Goal: Information Seeking & Learning: Check status

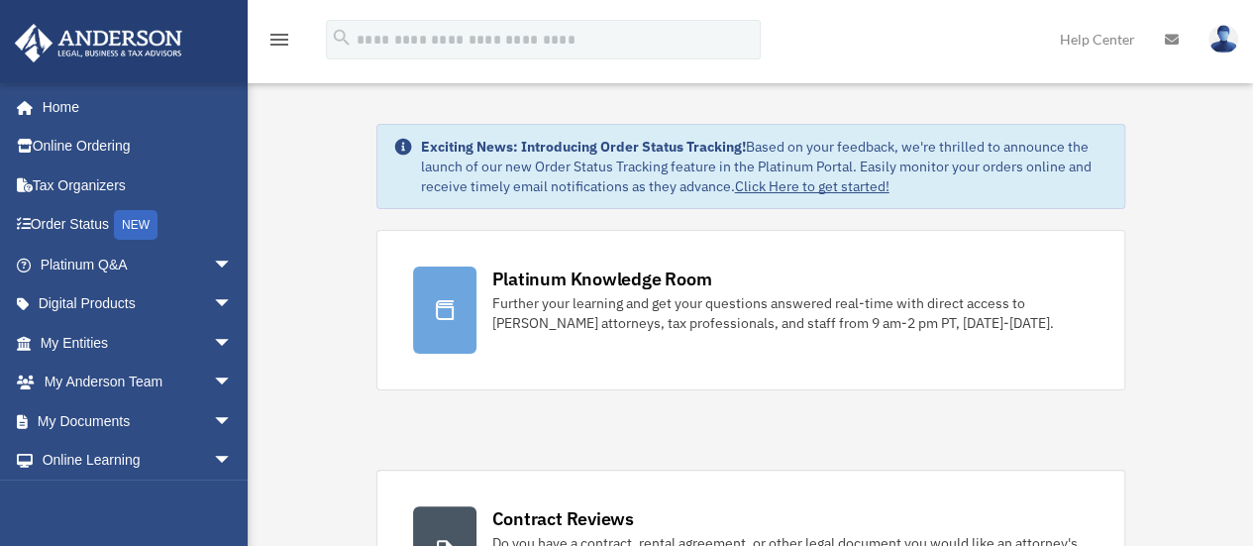
click at [1224, 36] on img at bounding box center [1223, 39] width 30 height 29
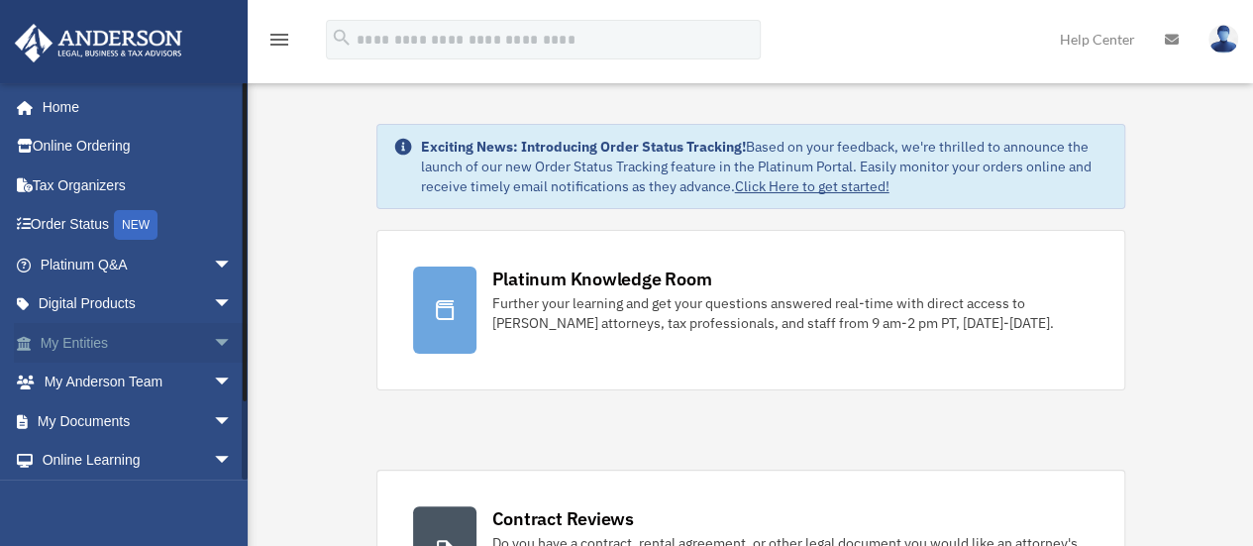
click at [80, 334] on link "My Entities arrow_drop_down" at bounding box center [138, 343] width 249 height 40
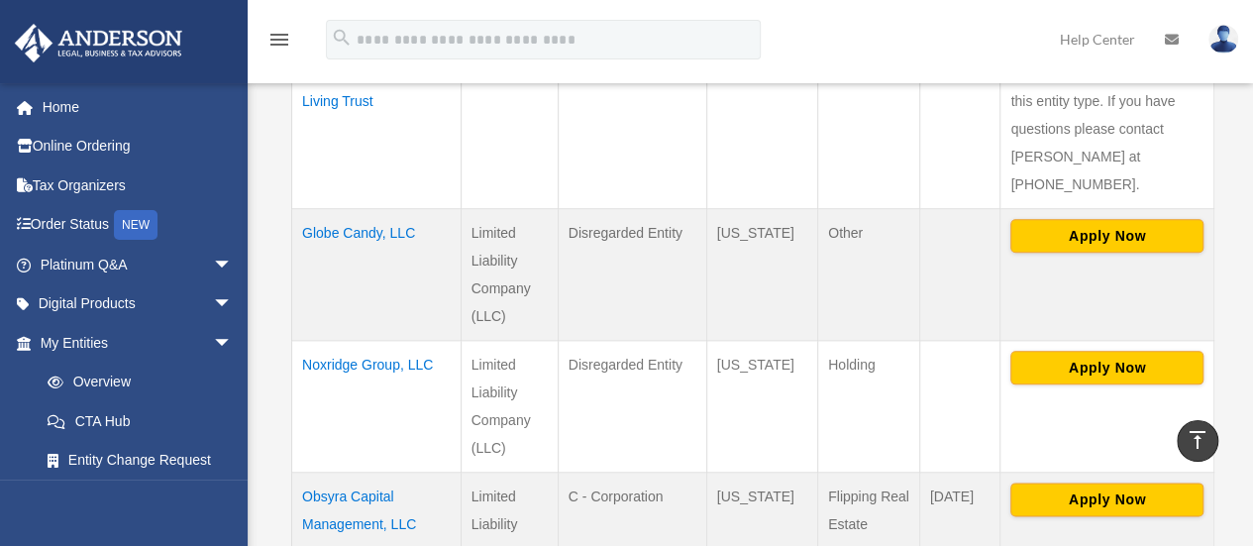
scroll to position [968, 0]
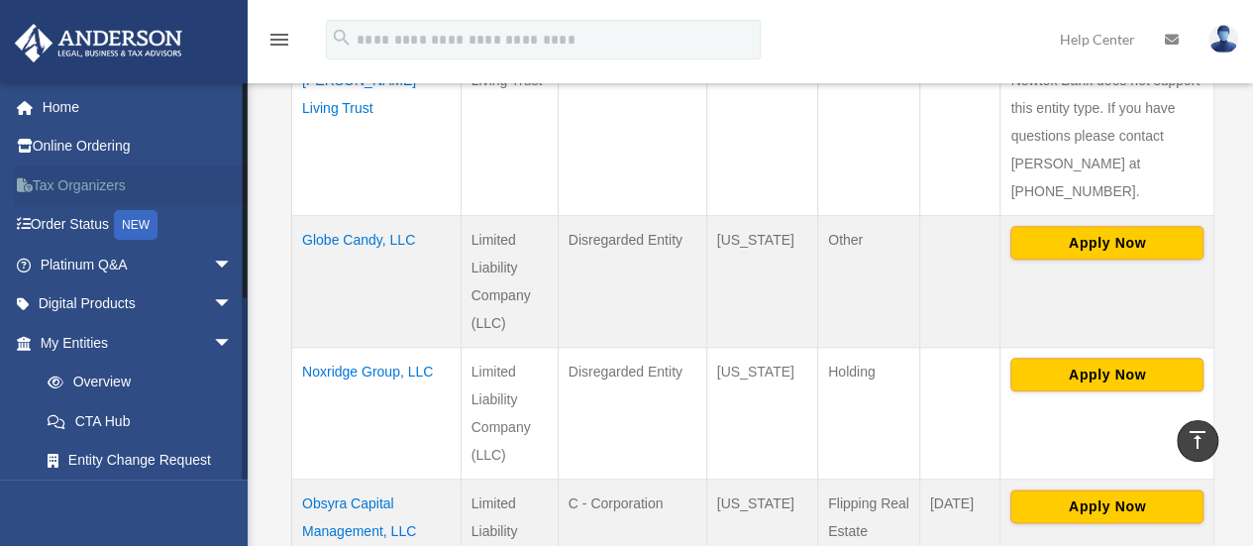
click at [94, 193] on link "Tax Organizers" at bounding box center [138, 185] width 249 height 40
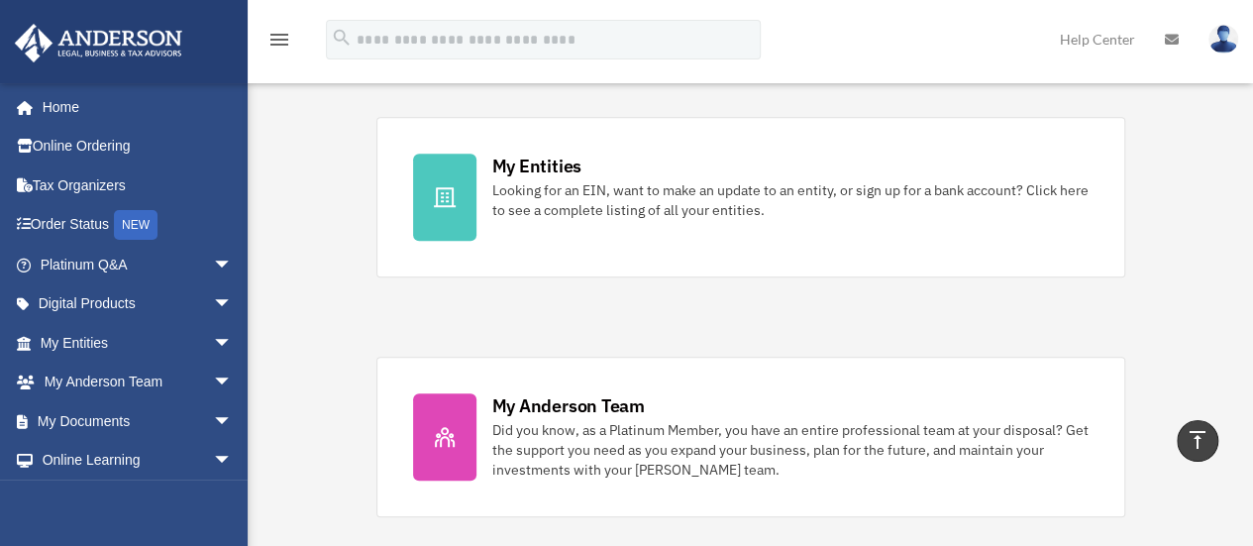
scroll to position [626, 0]
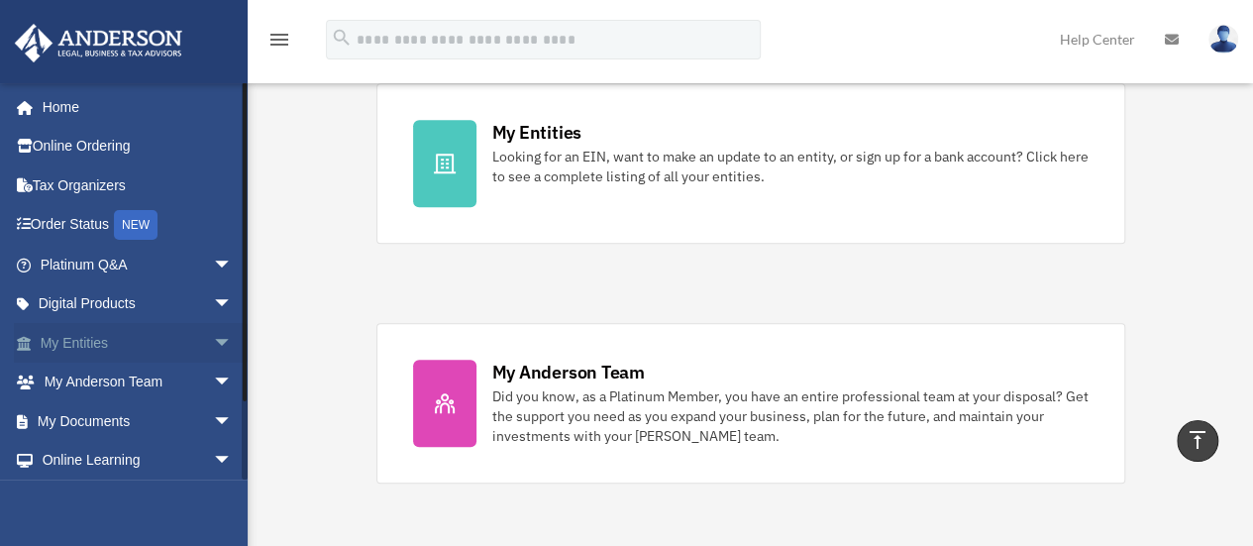
click at [156, 339] on link "My Entities arrow_drop_down" at bounding box center [138, 343] width 249 height 40
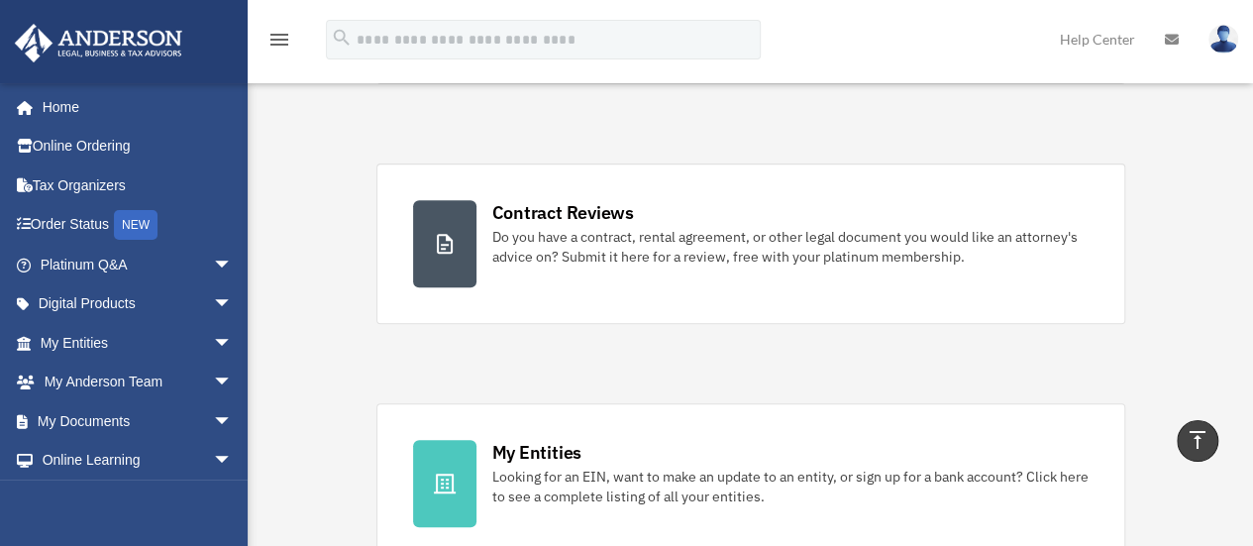
scroll to position [291, 0]
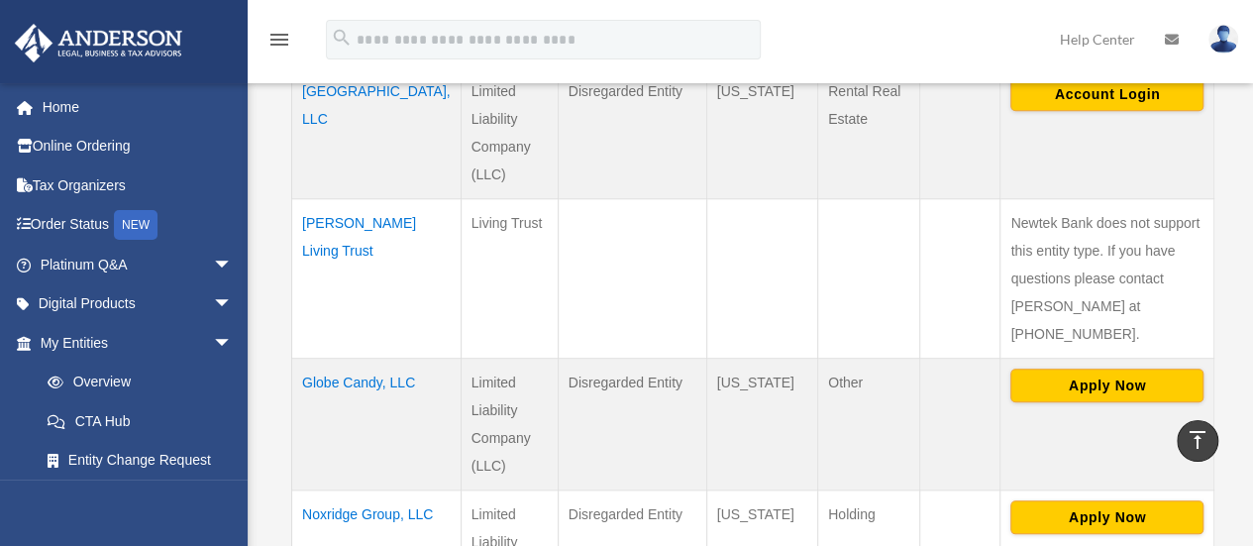
scroll to position [835, 0]
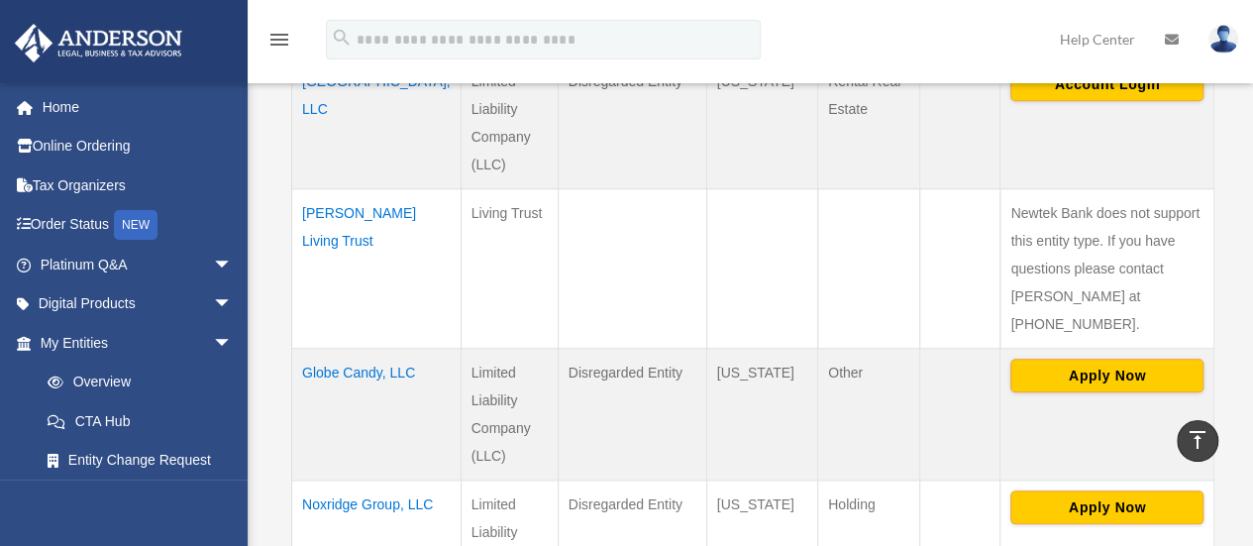
click at [319, 199] on td "Antoinette Daye Living Trust" at bounding box center [376, 267] width 169 height 159
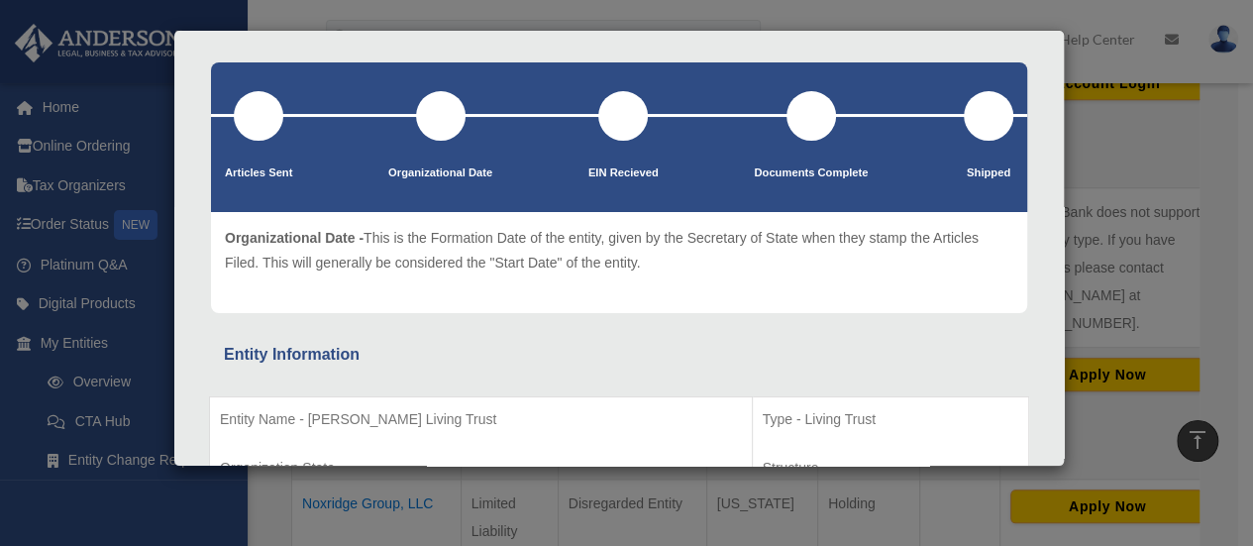
scroll to position [69, 0]
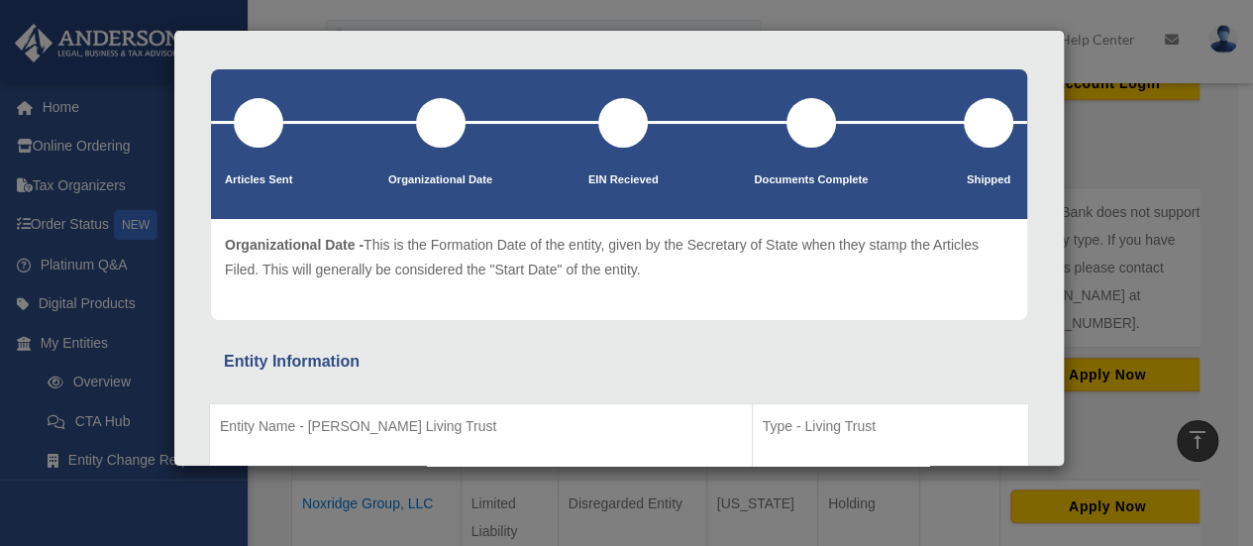
click at [1115, 124] on div "Details × Articles Sent Organizational Date" at bounding box center [626, 273] width 1253 height 546
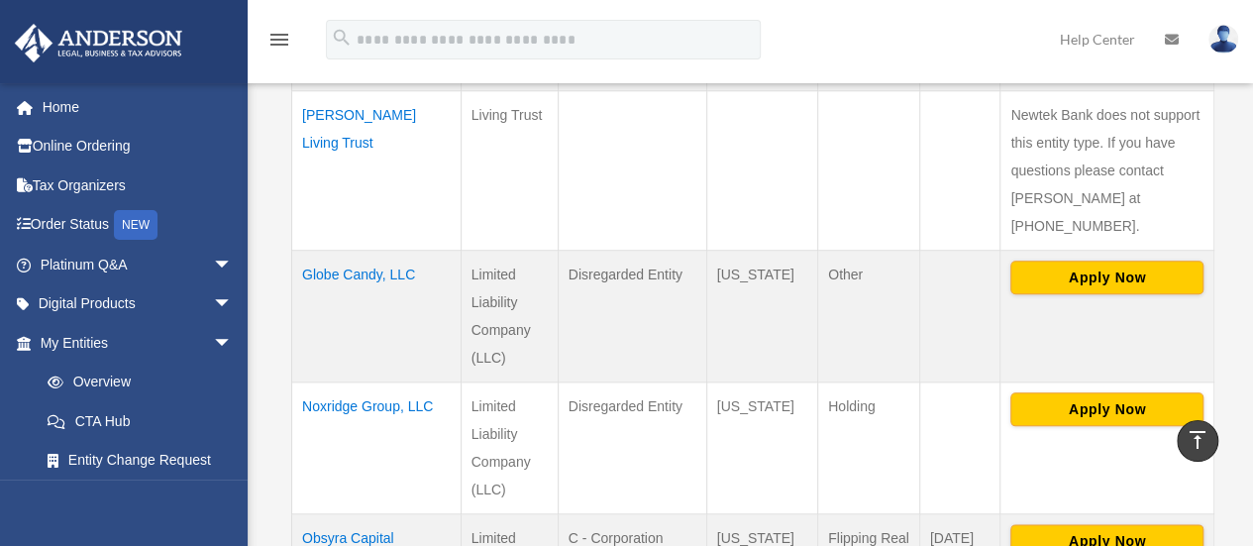
scroll to position [929, 0]
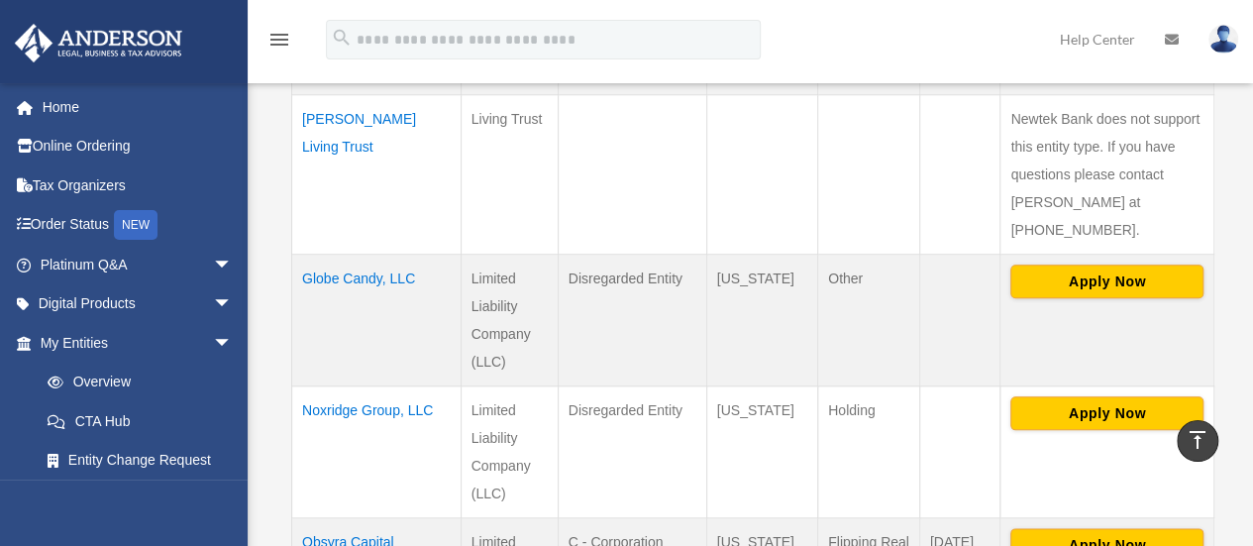
click at [357, 385] on td "Noxridge Group, LLC" at bounding box center [376, 451] width 169 height 132
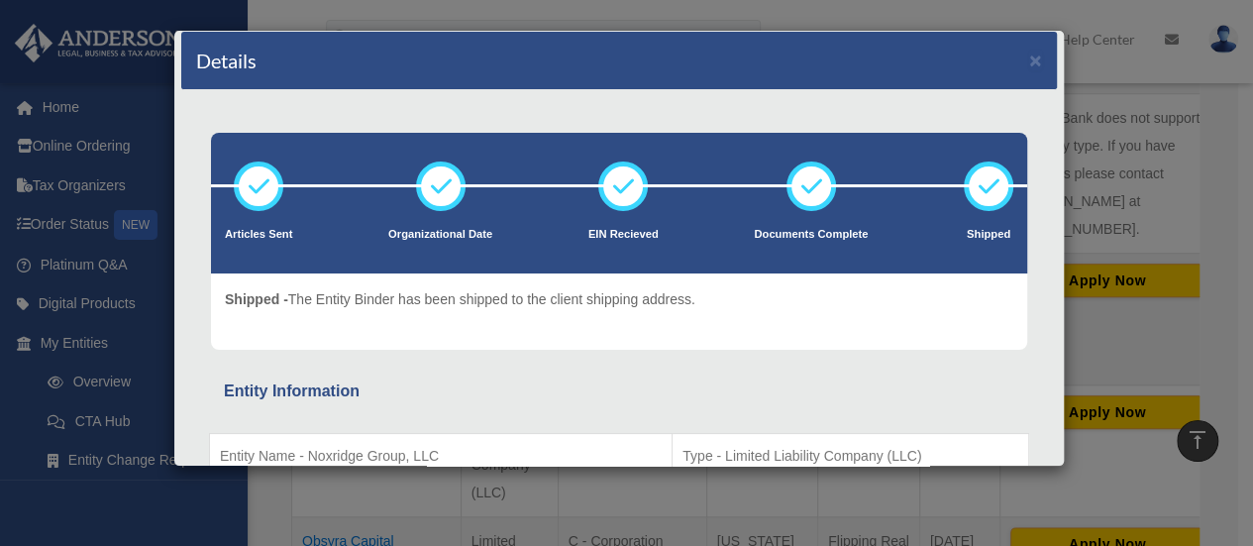
scroll to position [0, 0]
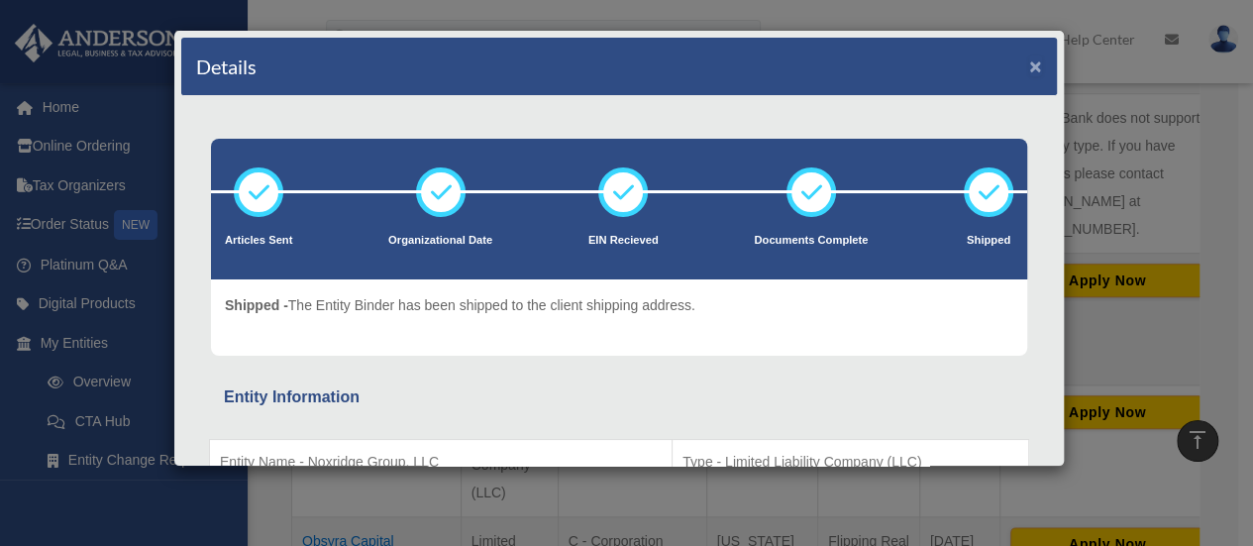
click at [1029, 61] on button "×" at bounding box center [1035, 65] width 13 height 21
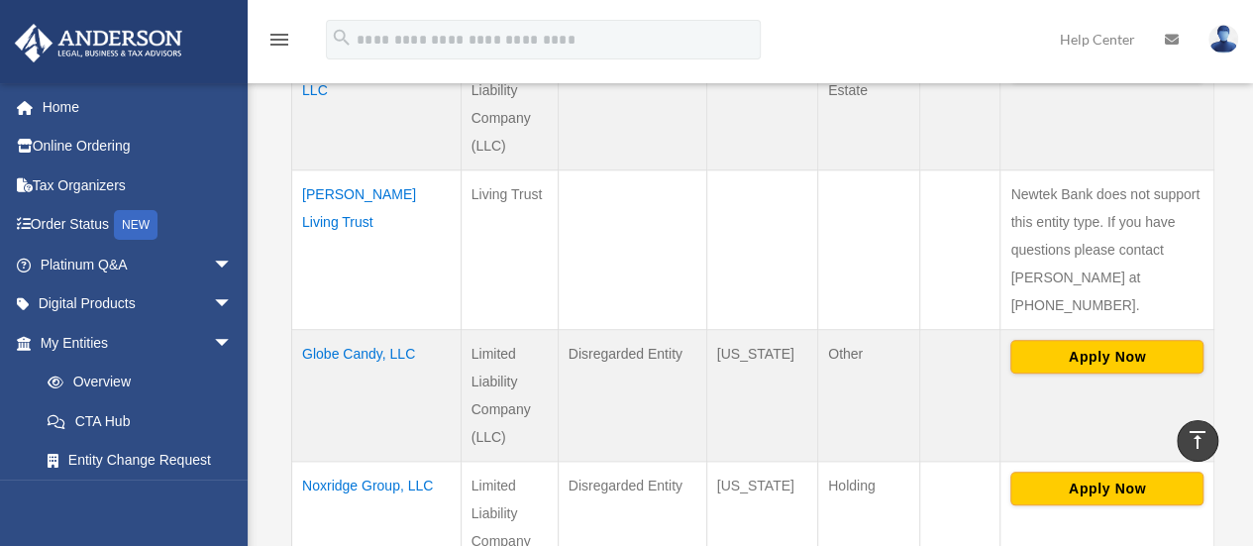
scroll to position [506, 0]
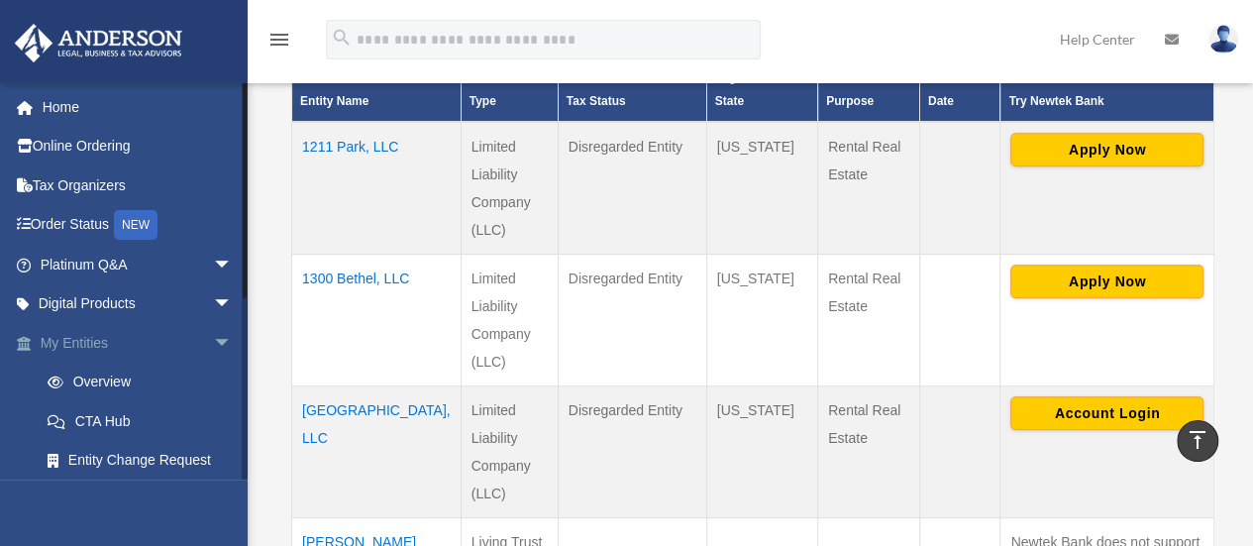
click at [177, 336] on link "My Entities arrow_drop_down" at bounding box center [138, 343] width 249 height 40
click at [127, 369] on link "Overview" at bounding box center [145, 382] width 235 height 40
click at [349, 255] on td "1300 Bethel, LLC" at bounding box center [376, 320] width 169 height 132
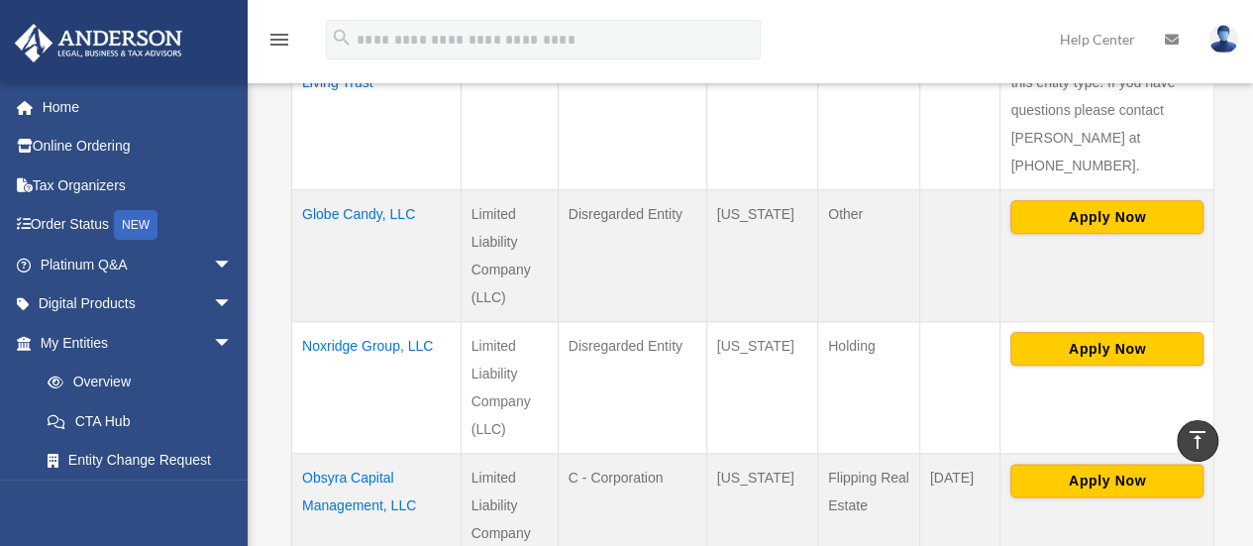
scroll to position [996, 0]
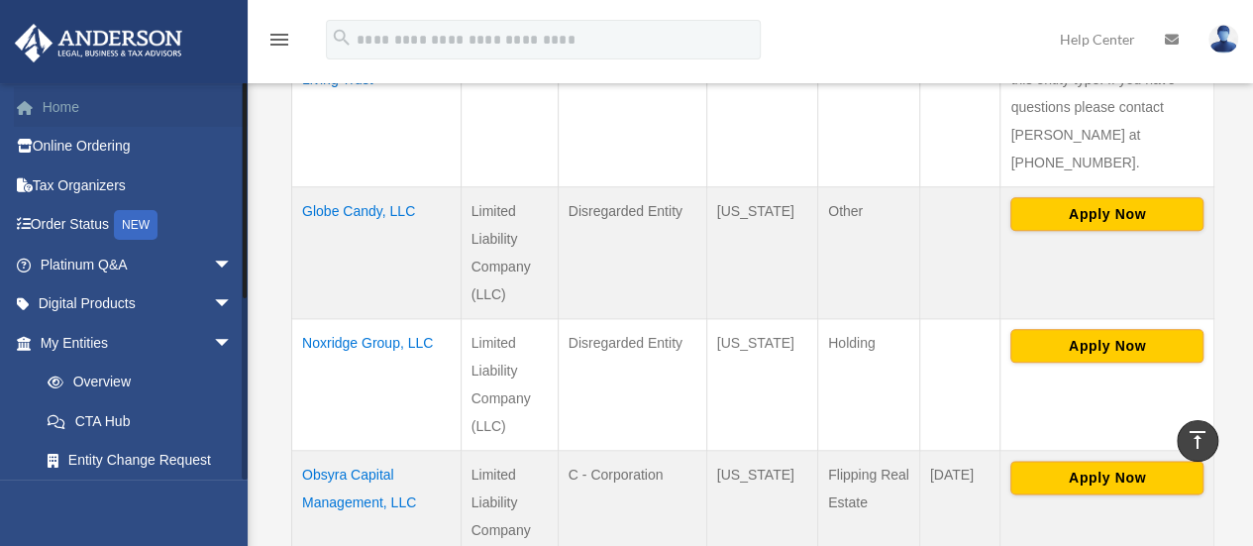
click at [65, 104] on link "Home" at bounding box center [138, 107] width 249 height 40
click at [1234, 40] on img at bounding box center [1223, 39] width 30 height 29
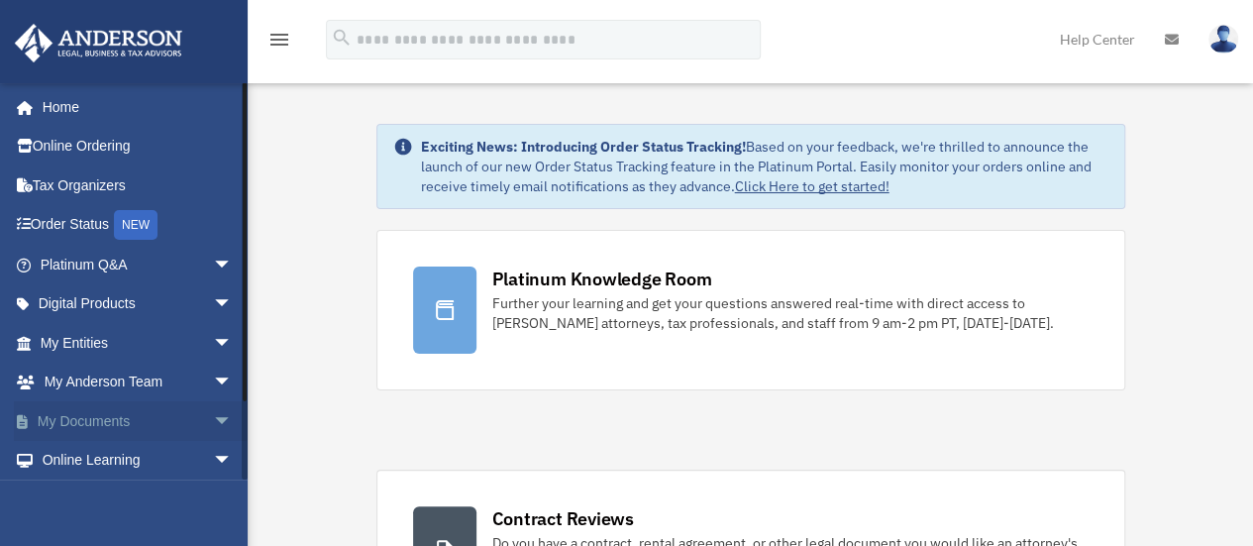
click at [91, 402] on link "My Documents arrow_drop_down" at bounding box center [138, 421] width 249 height 40
click at [91, 413] on link "My Documents arrow_drop_down" at bounding box center [138, 421] width 249 height 40
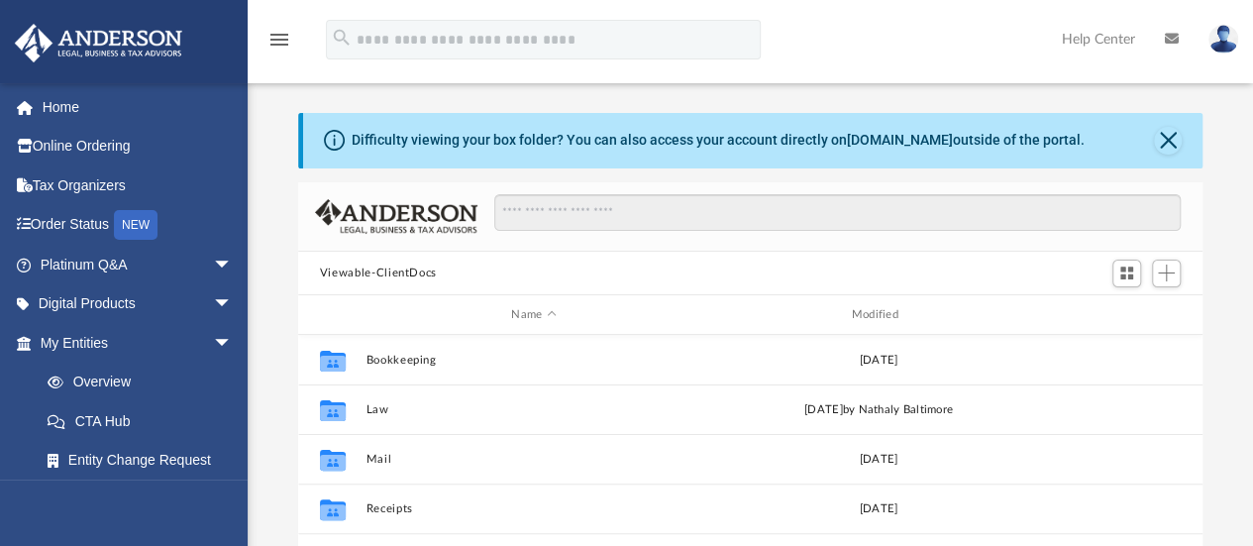
click at [1038, 165] on div "Difficulty viewing your box folder? You can also access your account directly o…" at bounding box center [753, 140] width 900 height 55
click at [1175, 134] on button "Close" at bounding box center [1168, 141] width 28 height 28
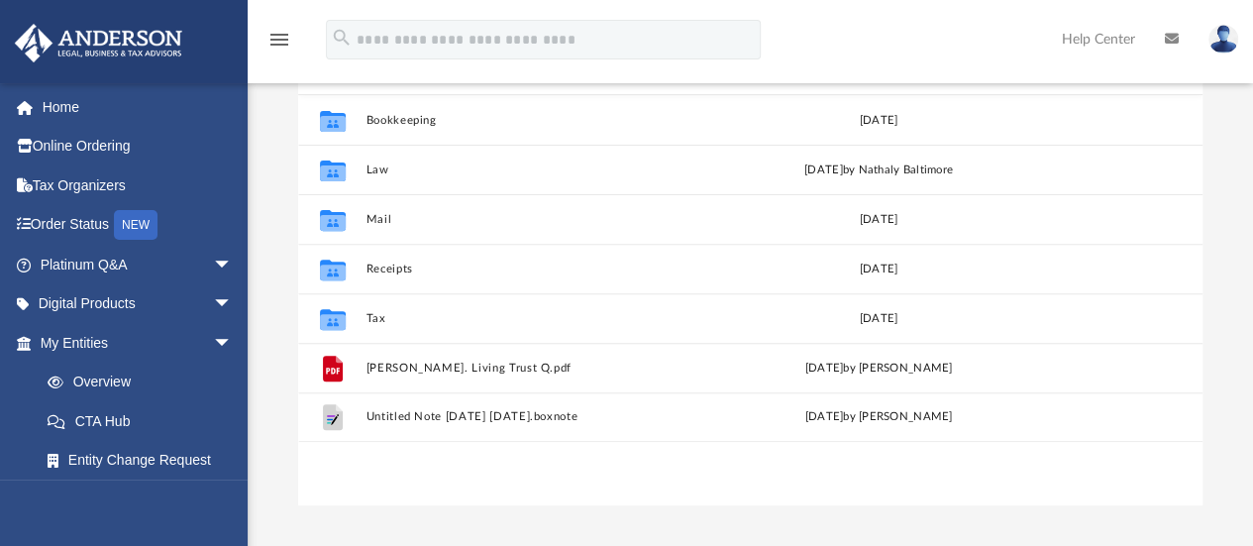
scroll to position [172, 0]
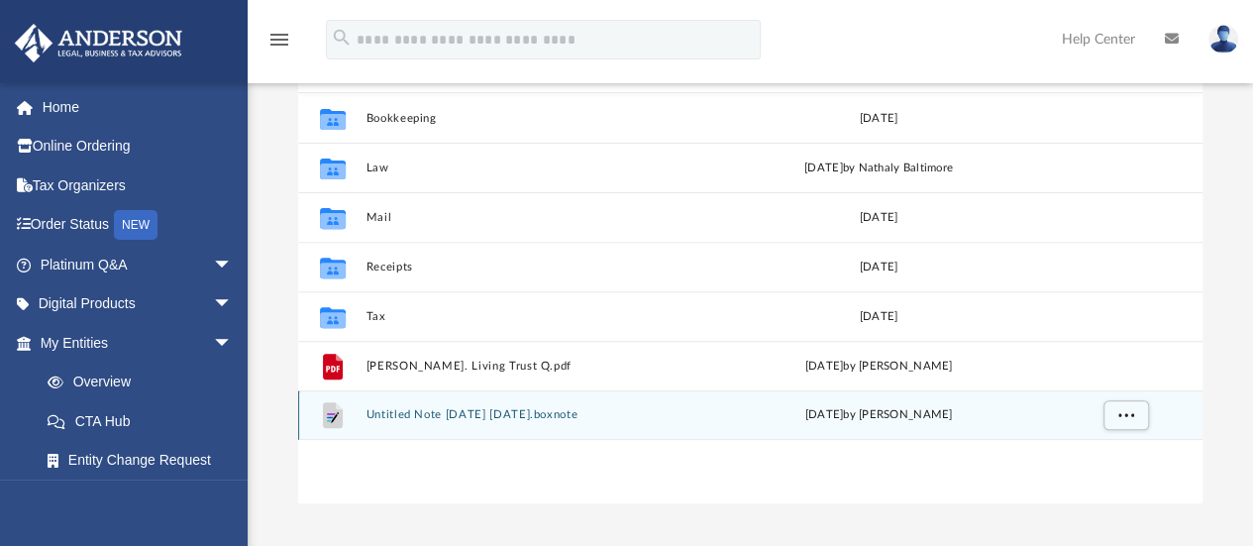
click at [561, 407] on div "File Untitled Note 2025-07-25 03.10.11.boxnote Fri Jul 25 2025 by Jerome Hawkins" at bounding box center [750, 415] width 904 height 50
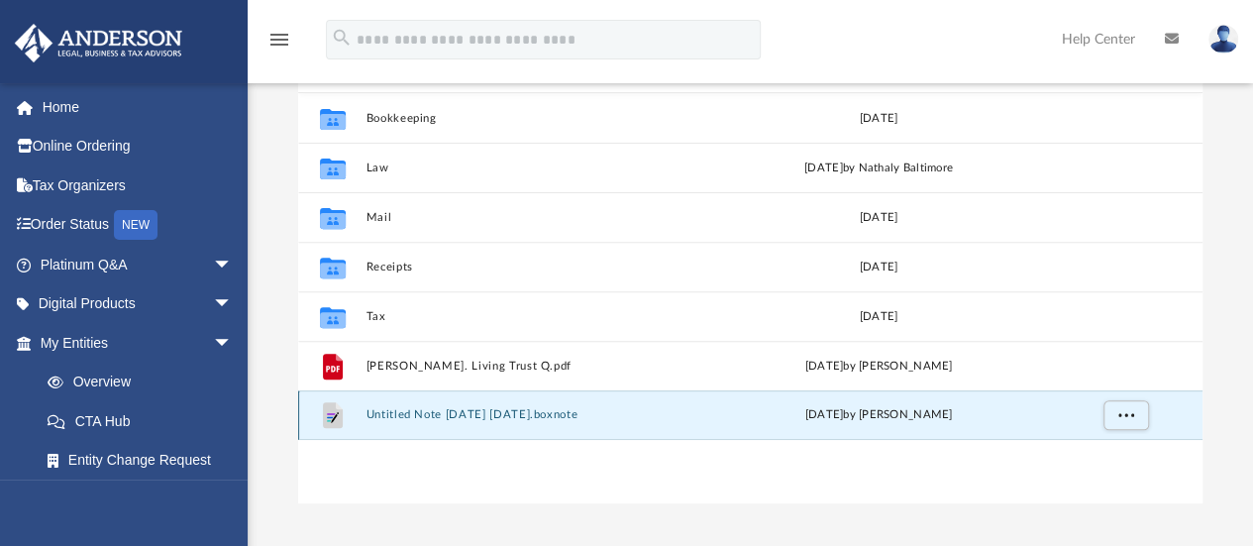
click at [561, 407] on div "File Untitled Note 2025-07-25 03.10.11.boxnote Fri Jul 25 2025 by Jerome Hawkins" at bounding box center [750, 415] width 904 height 50
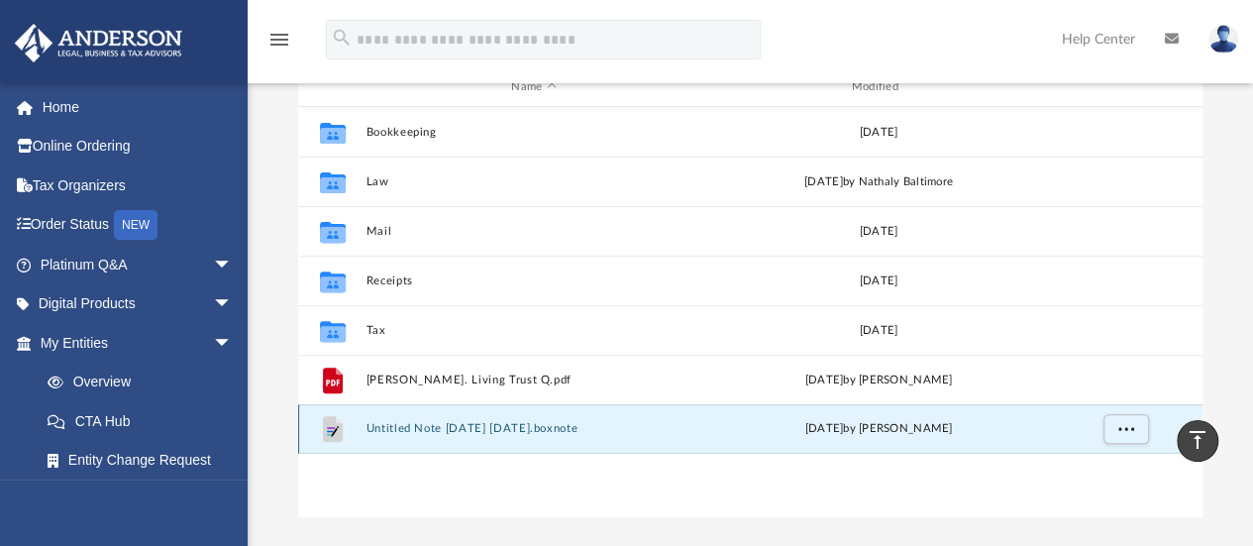
scroll to position [126, 0]
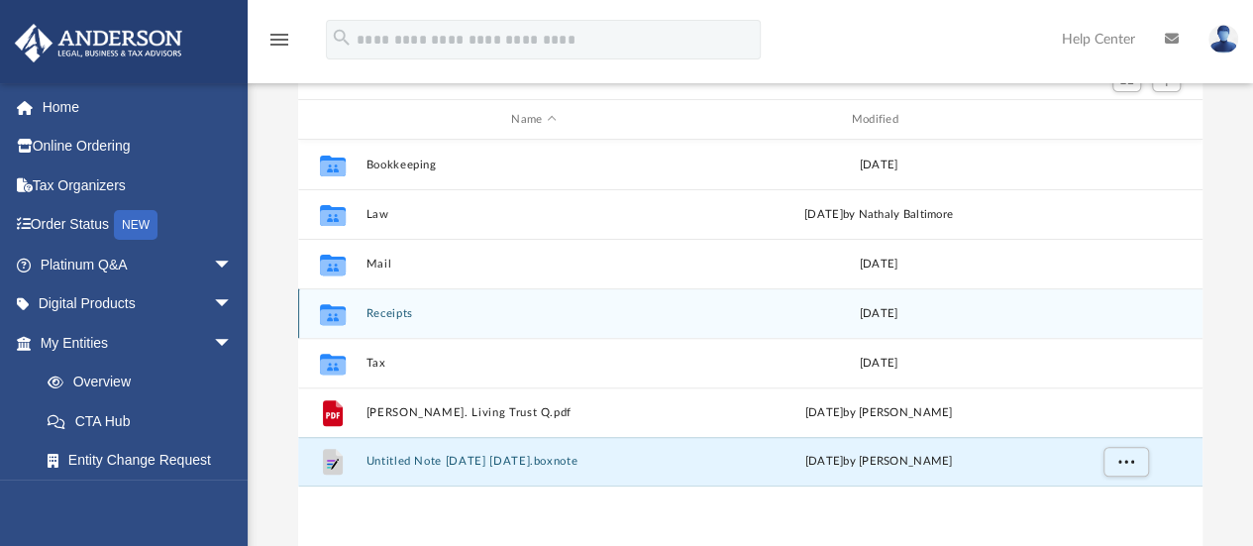
click at [449, 326] on div "Collaborated Folder Receipts Mon May 22 2023" at bounding box center [750, 313] width 904 height 50
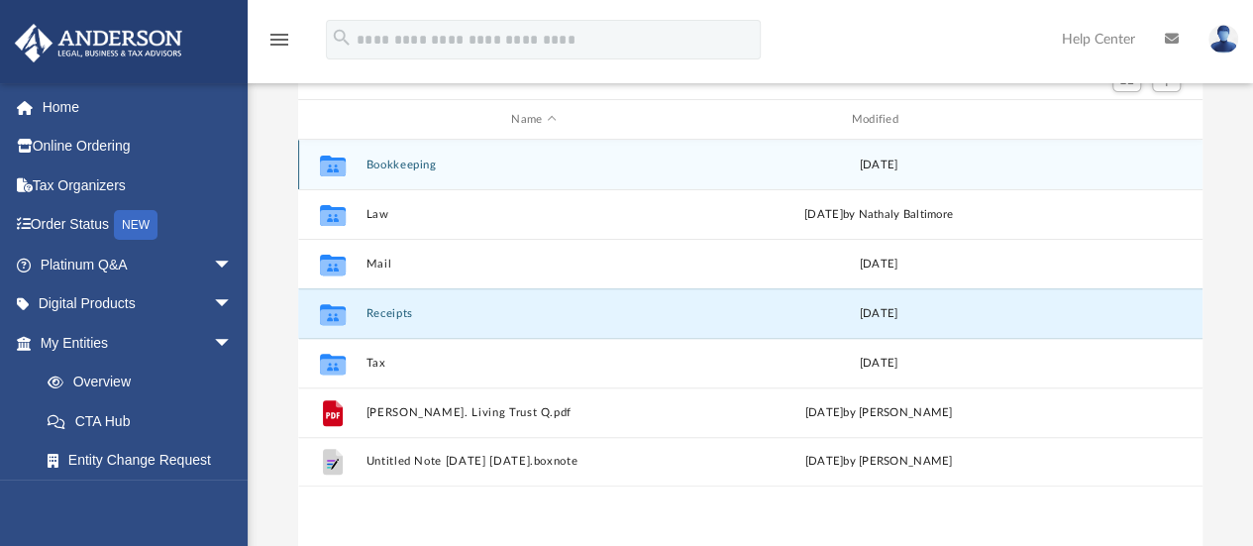
click at [423, 154] on div "Collaborated Folder Bookkeeping Mon May 22 2023" at bounding box center [750, 165] width 904 height 50
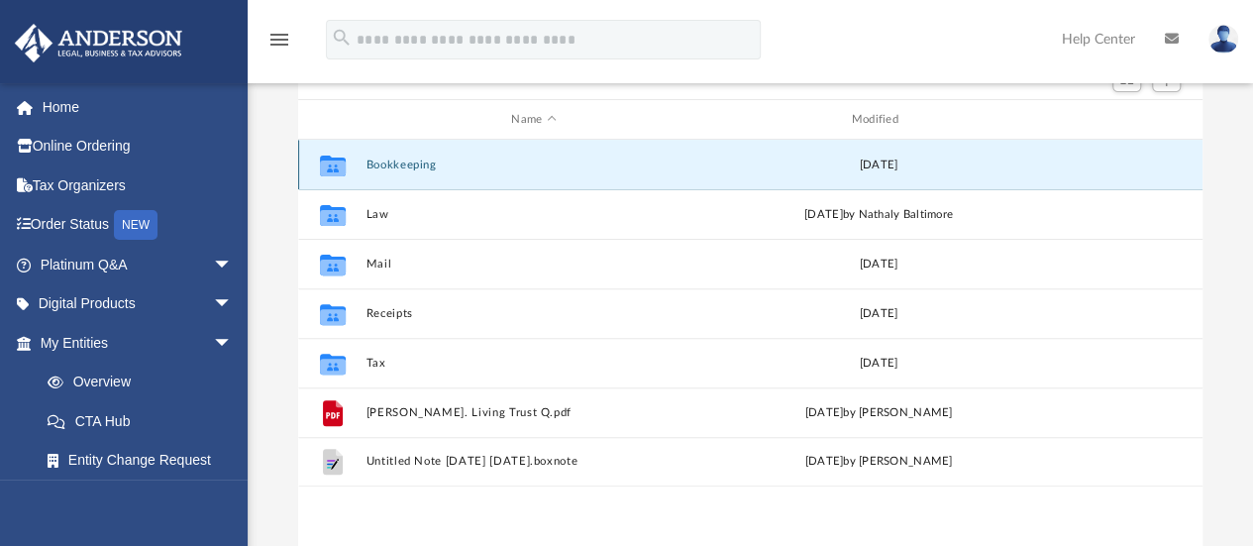
click at [414, 167] on button "Bookkeeping" at bounding box center [533, 164] width 336 height 13
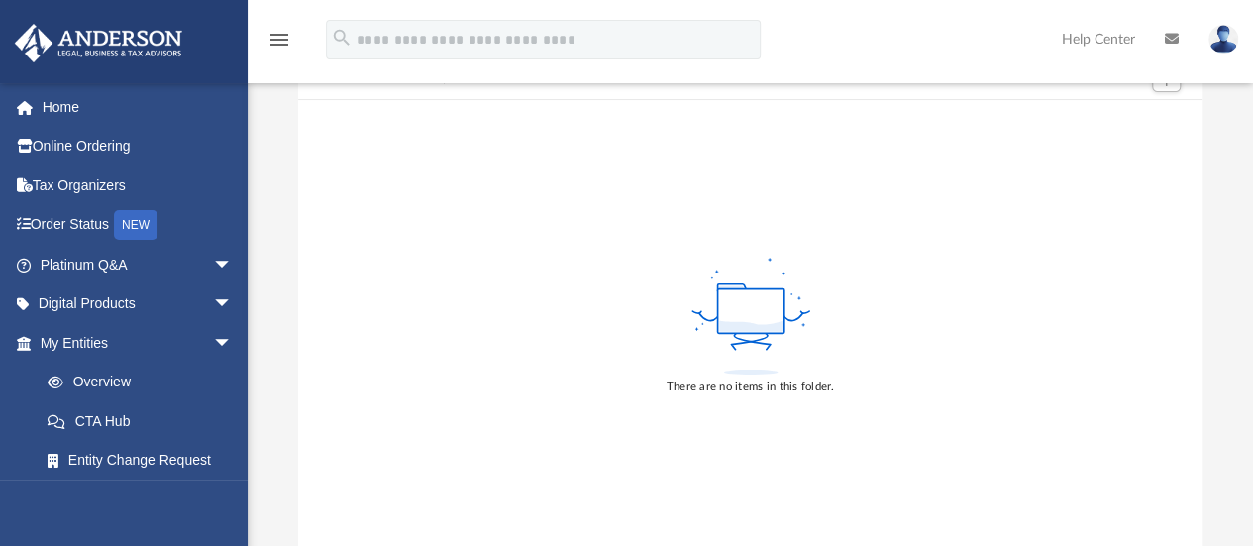
click at [482, 266] on div "There are no items in this folder." at bounding box center [750, 325] width 905 height 450
click at [477, 159] on div "There are no items in this folder." at bounding box center [750, 325] width 905 height 450
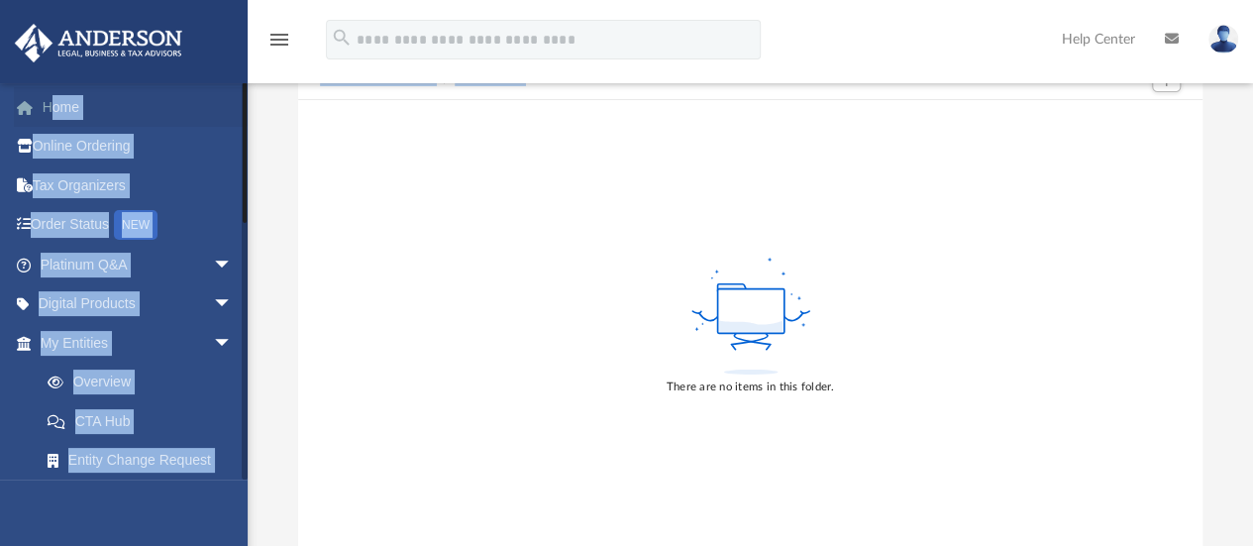
drag, startPoint x: 400, startPoint y: 122, endPoint x: 55, endPoint y: 114, distance: 344.7
click at [55, 114] on div "App antoinette.daye@gmail.com Sign Out antoinette.daye@gmail.com Home Online Or…" at bounding box center [626, 238] width 1253 height 626
click at [143, 106] on link "Home" at bounding box center [138, 107] width 249 height 40
click at [364, 152] on div "There are no items in this folder." at bounding box center [750, 325] width 905 height 450
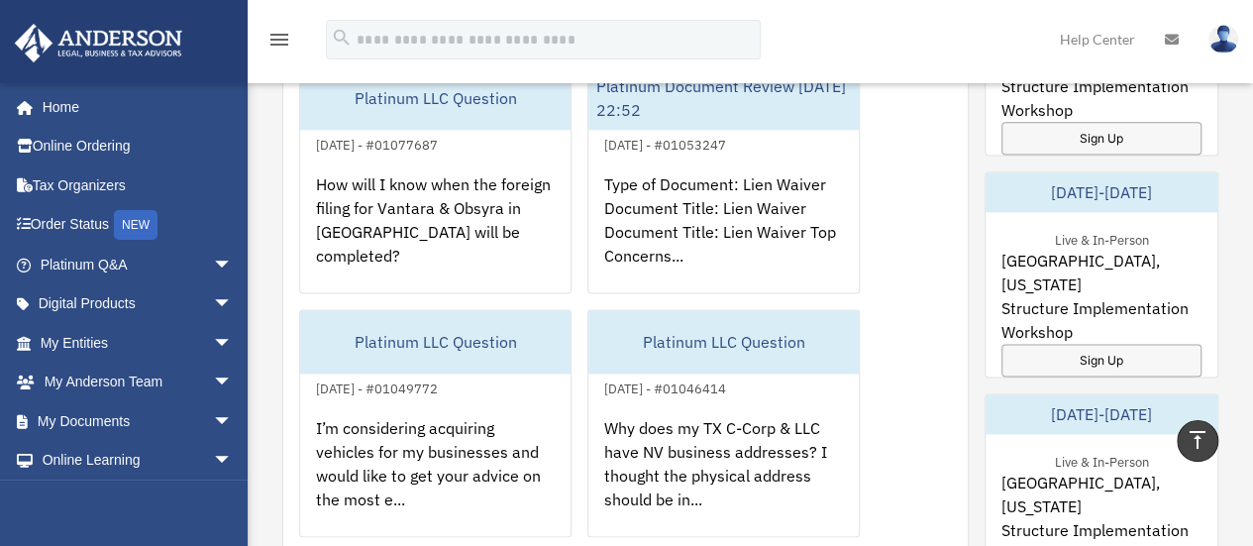
scroll to position [1311, 0]
